Goal: Find contact information: Find contact information

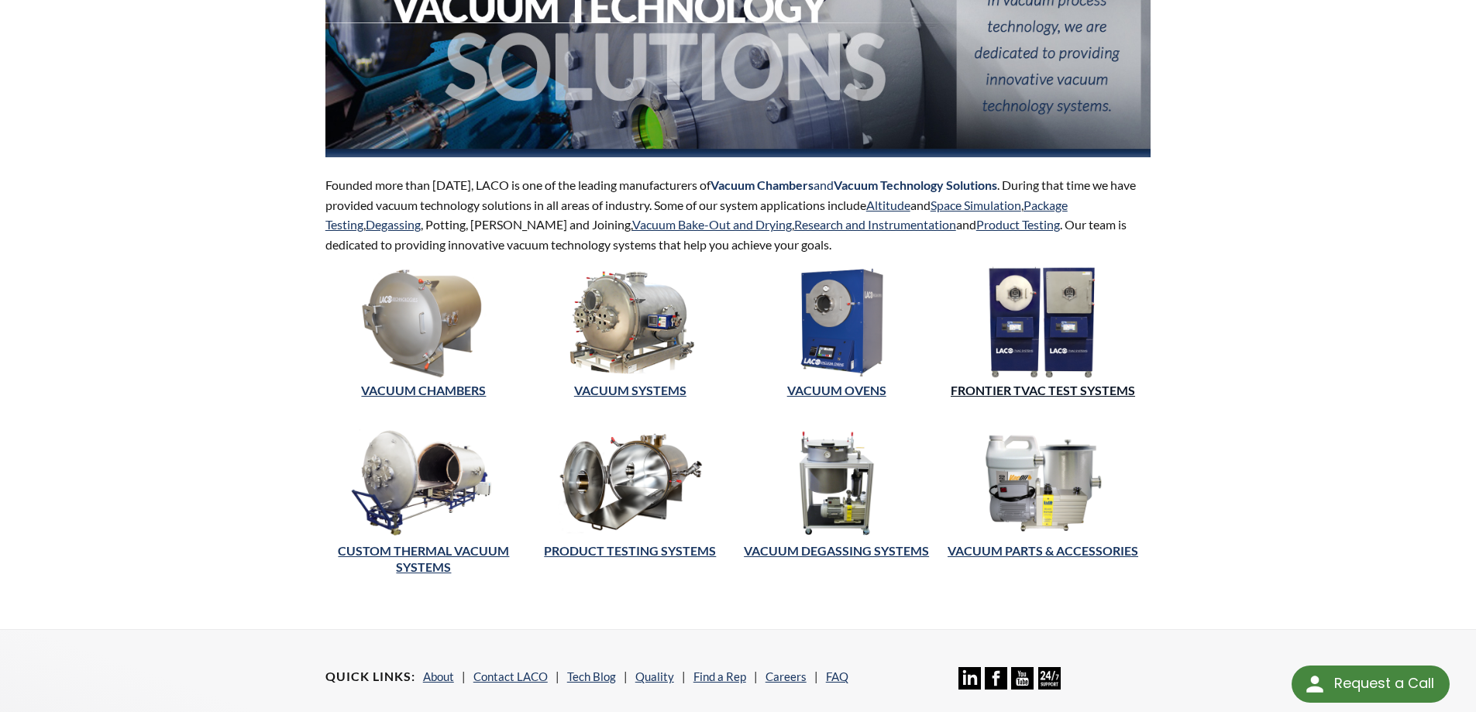
click at [996, 391] on link "FRONTIER TVAC TEST SYSTEMS" at bounding box center [1043, 390] width 184 height 15
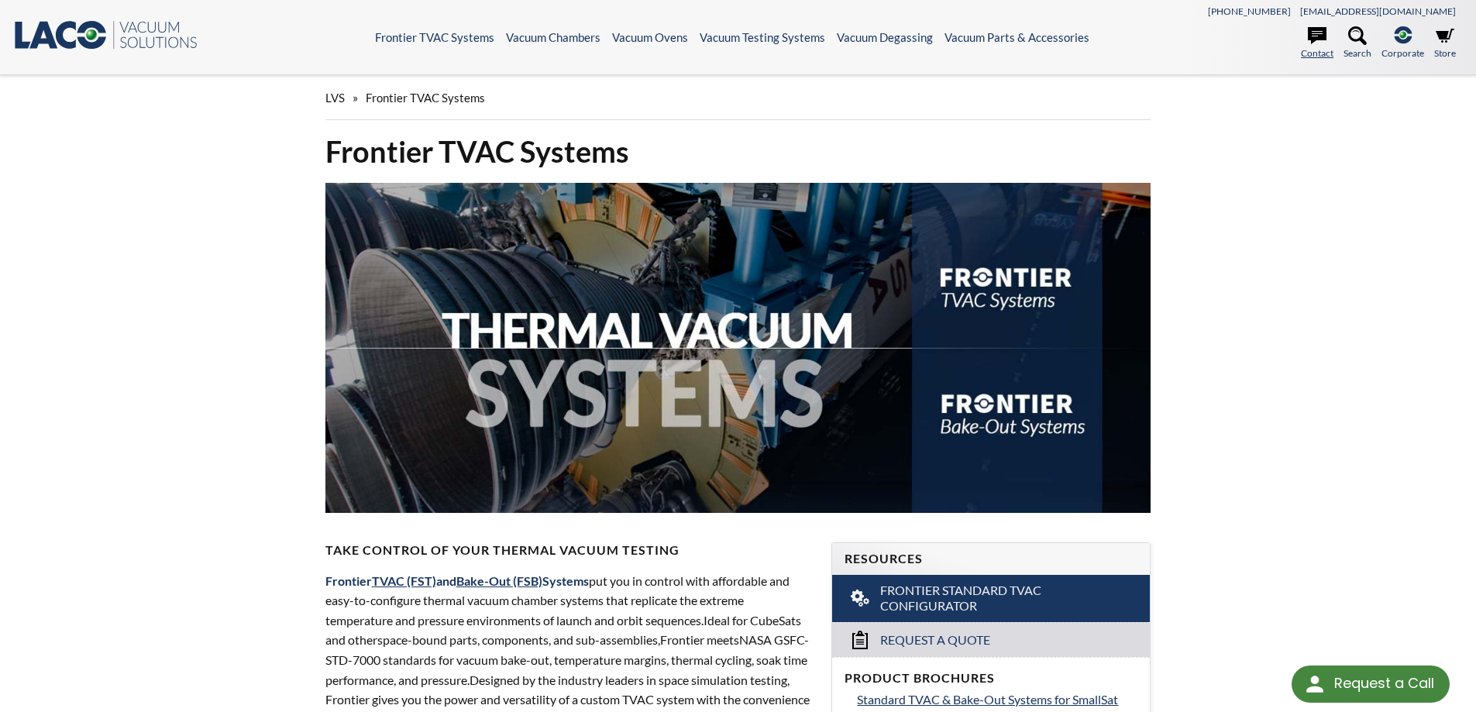
click at [1313, 36] on icon at bounding box center [1317, 35] width 19 height 17
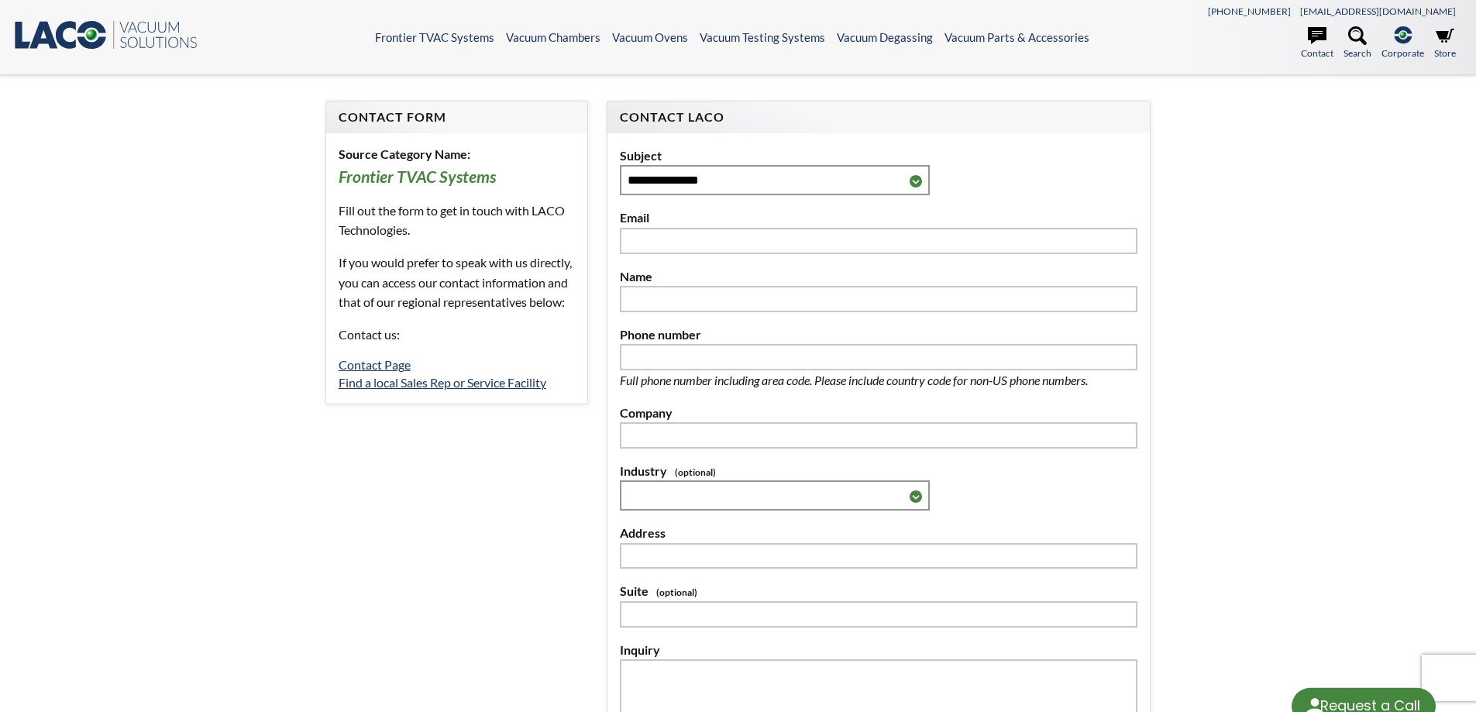
select select "Language Translate Widget"
click at [370, 372] on link "Contact Page" at bounding box center [375, 364] width 72 height 15
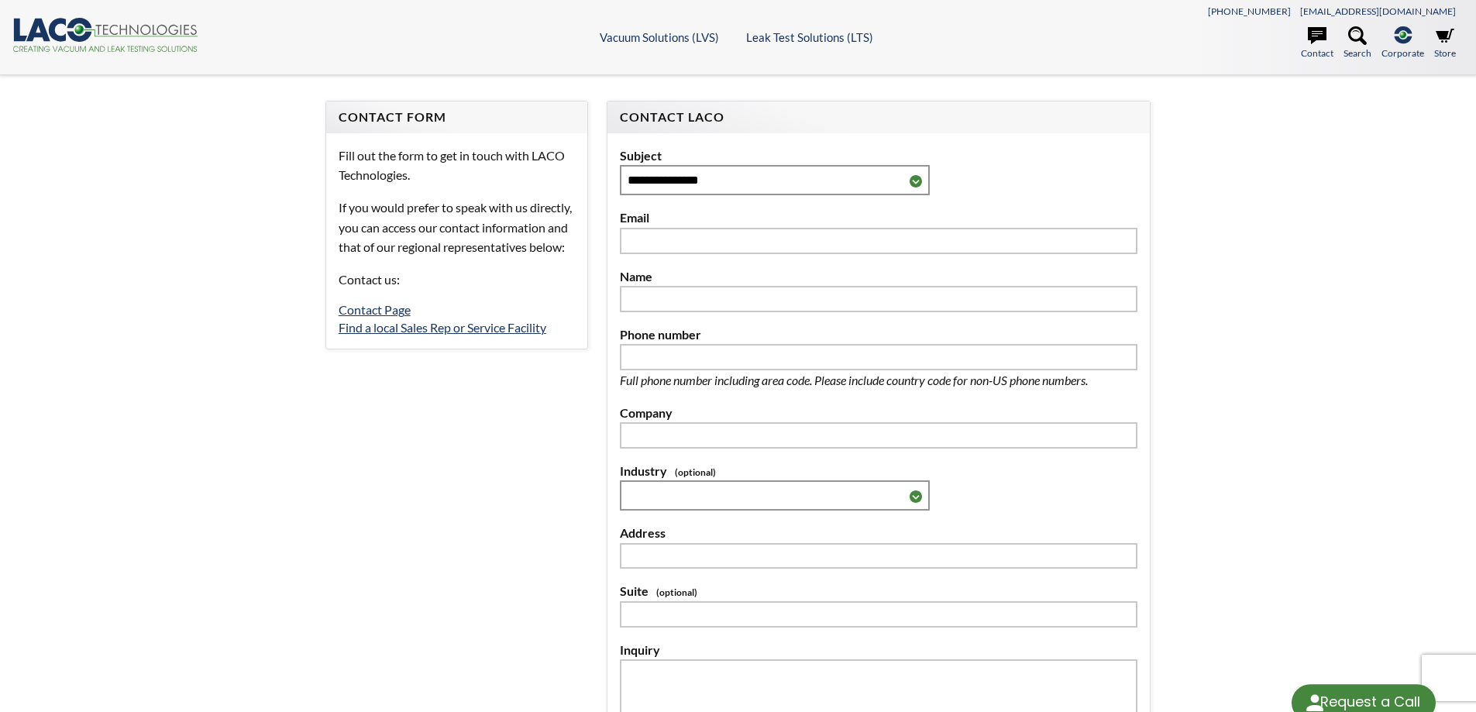
select select "Language Translate Widget"
click at [487, 335] on link "Find a local Sales Rep or Service Facility" at bounding box center [443, 327] width 208 height 15
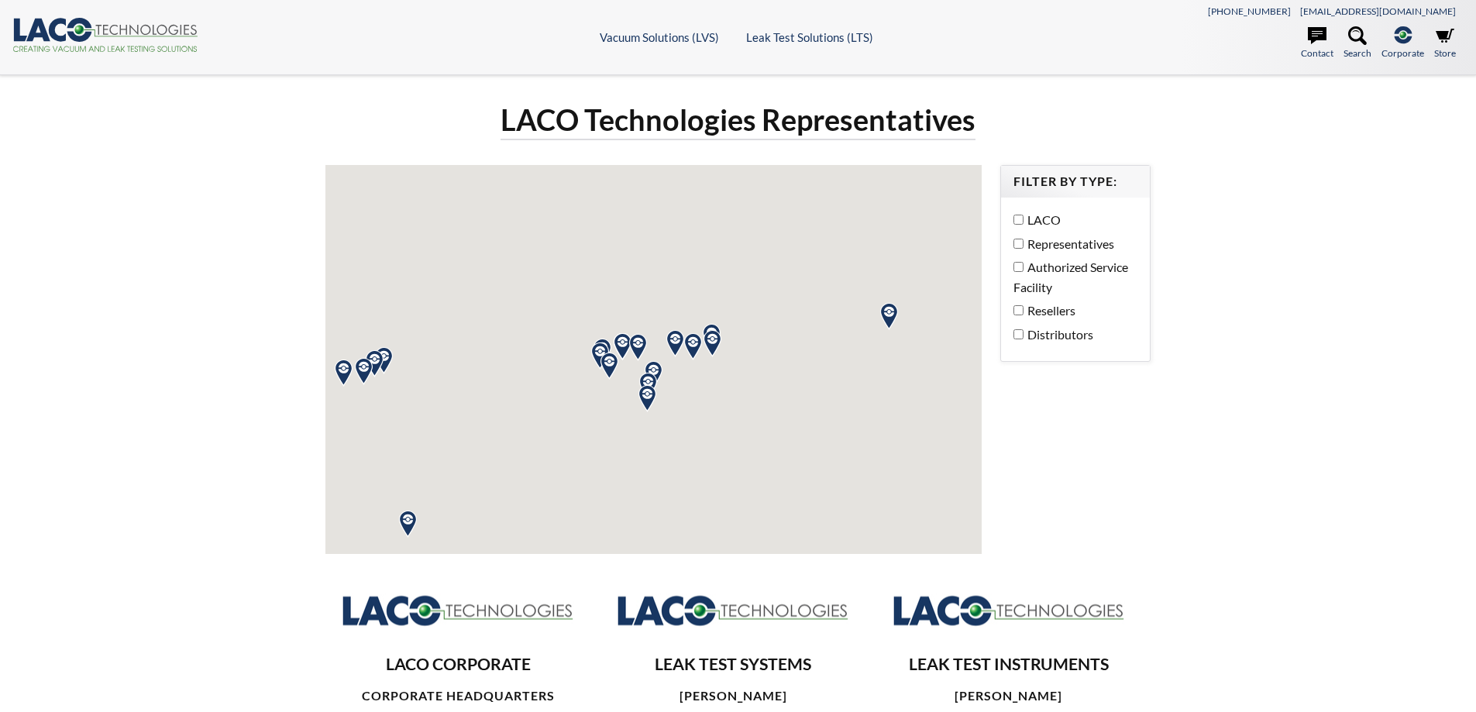
select select "Language Translate Widget"
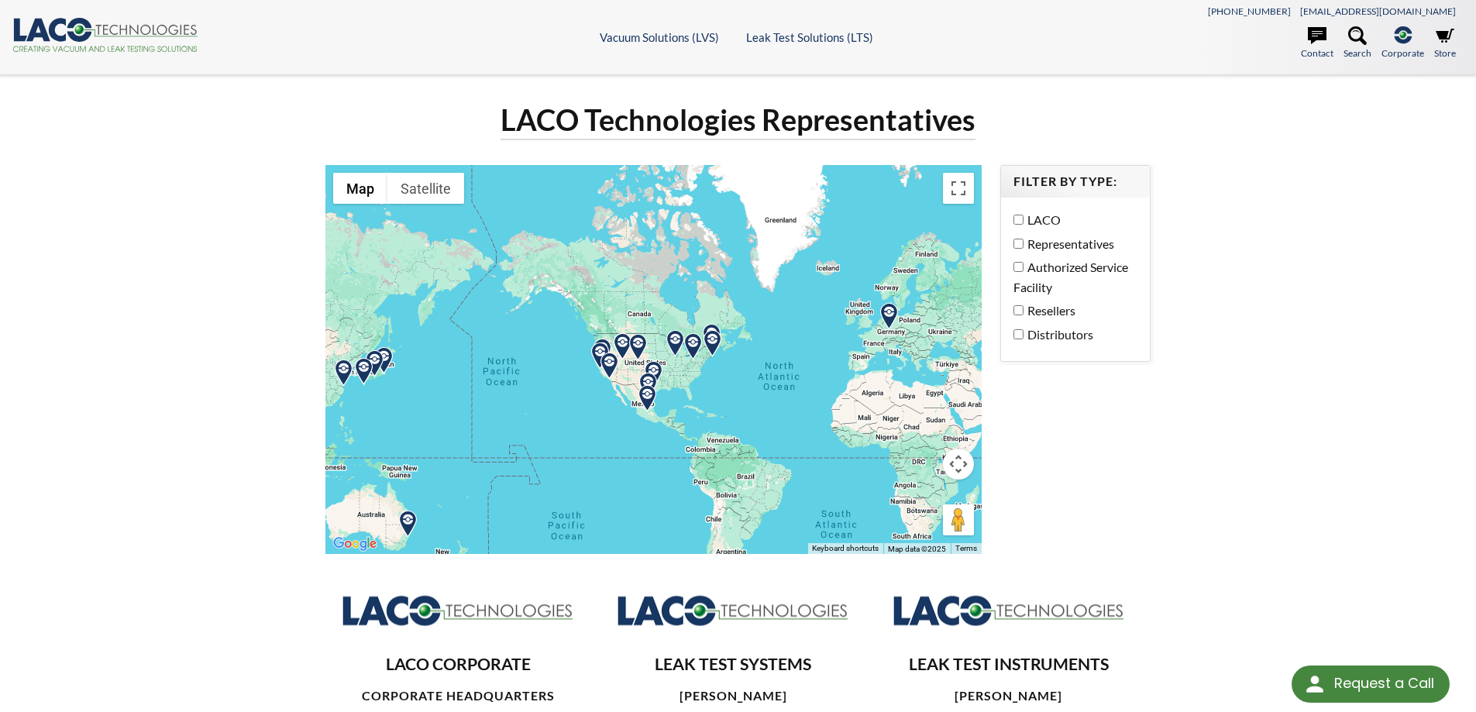
click at [1012, 215] on div "LACO Representatives Authorized Service Facility Resellers Distributors" at bounding box center [1075, 279] width 149 height 163
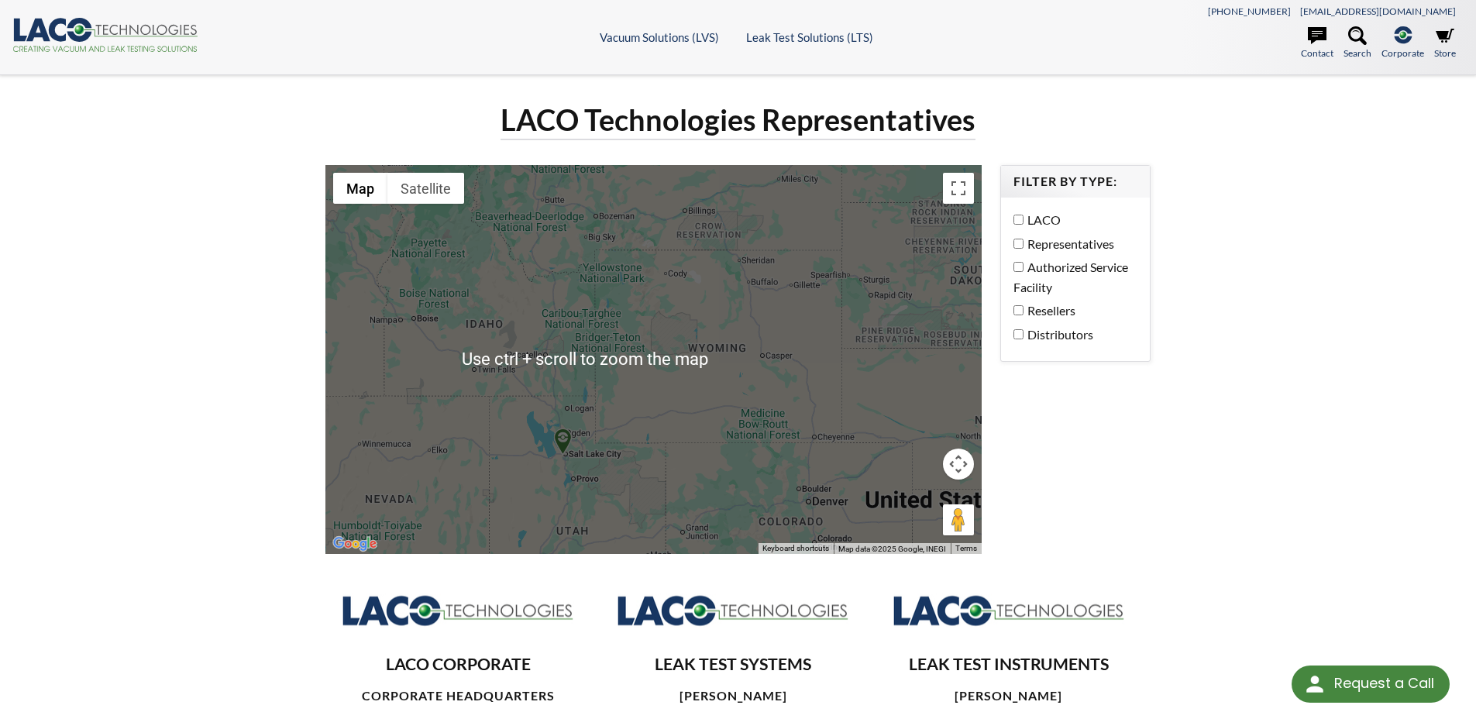
scroll to position [542, 0]
